Goal: Information Seeking & Learning: Find specific fact

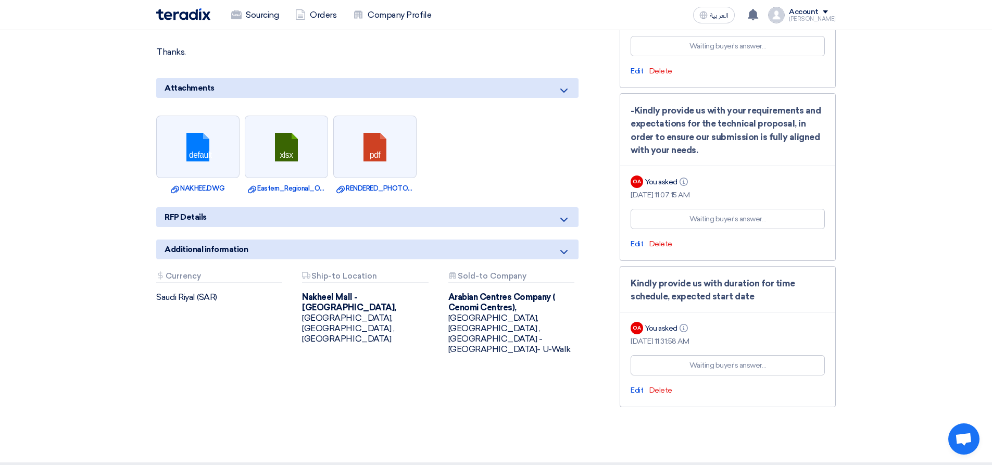
scroll to position [1041, 0]
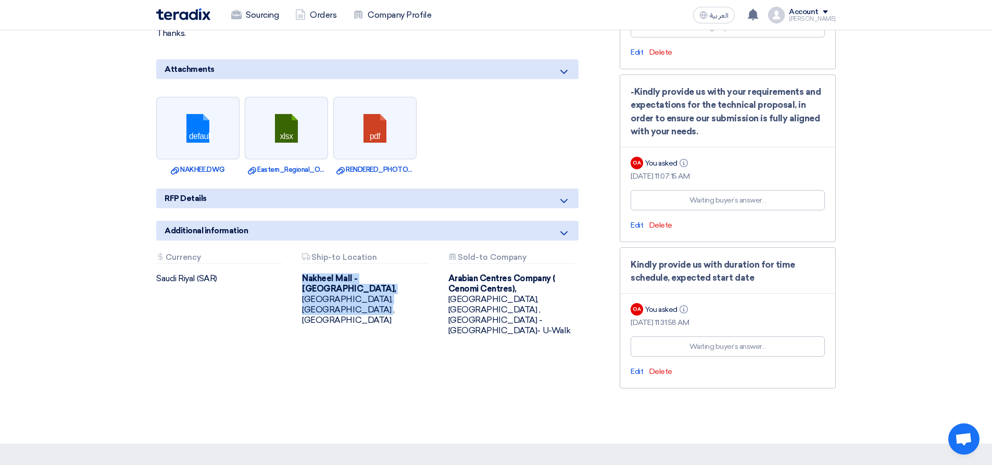
drag, startPoint x: 393, startPoint y: 275, endPoint x: 299, endPoint y: 264, distance: 93.8
click at [299, 264] on div "Attachments Ship-to Location [GEOGRAPHIC_DATA] - [GEOGRAPHIC_DATA], [GEOGRAPHIC…" at bounding box center [367, 294] width 146 height 83
copy div "[GEOGRAPHIC_DATA] - [GEOGRAPHIC_DATA], [GEOGRAPHIC_DATA], [GEOGRAPHIC_DATA] ,[G…"
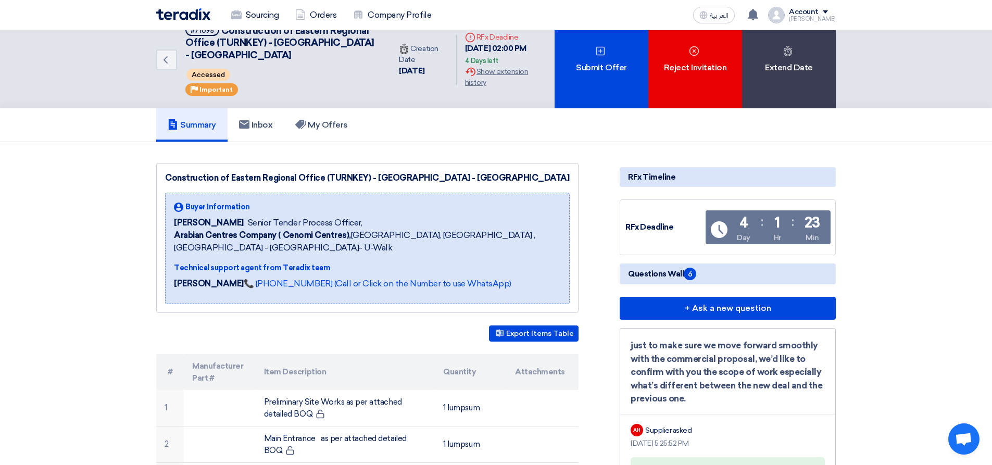
scroll to position [0, 0]
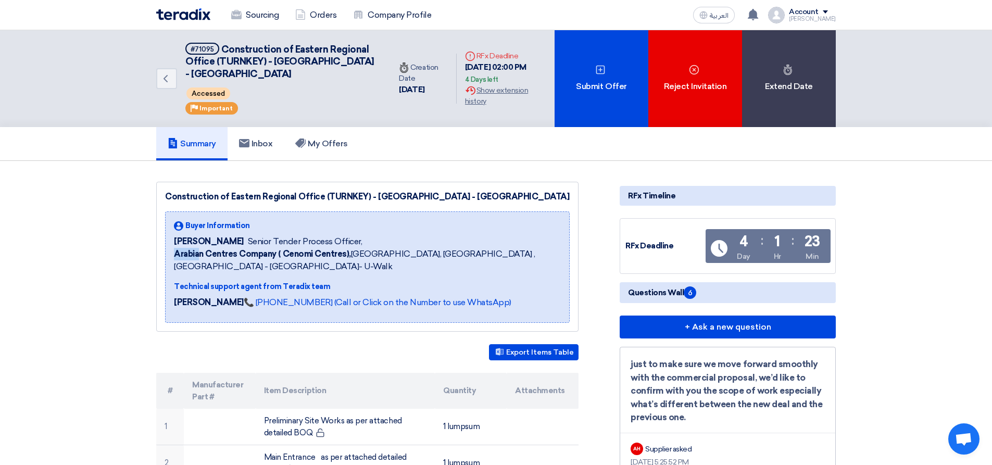
drag, startPoint x: 173, startPoint y: 255, endPoint x: 202, endPoint y: 256, distance: 28.7
click at [202, 256] on div "Buyer Information [PERSON_NAME] Senior Tender Process Officer, Arabian Centres …" at bounding box center [367, 266] width 405 height 111
drag, startPoint x: 175, startPoint y: 254, endPoint x: 276, endPoint y: 254, distance: 101.5
click at [276, 254] on b "Arabian Centres Company ( Cenomi Centres)," at bounding box center [262, 254] width 177 height 10
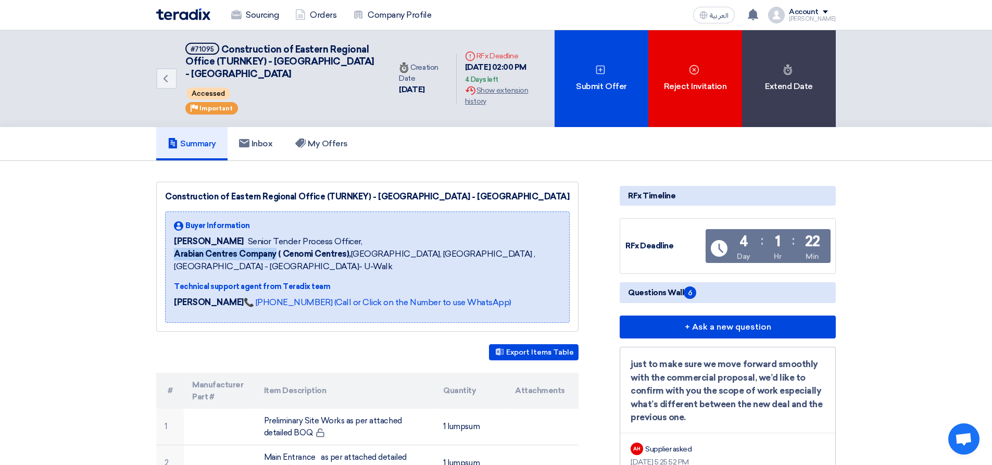
copy b "Arabian Centres Company"
